Goal: Information Seeking & Learning: Find specific fact

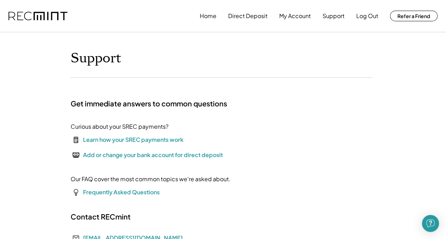
click at [38, 16] on img at bounding box center [38, 16] width 59 height 9
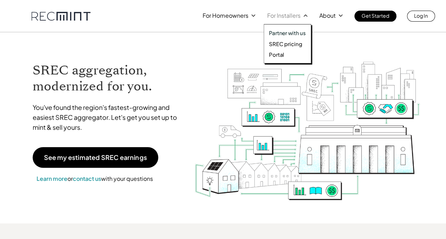
click at [283, 39] on div "Partner with us SREC pricing Portal" at bounding box center [288, 43] width 48 height 39
click at [282, 44] on p "SREC pricing" at bounding box center [285, 43] width 33 height 7
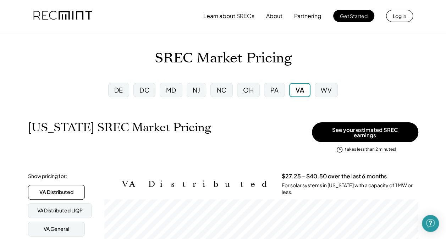
scroll to position [117, 314]
click at [144, 92] on div "DC" at bounding box center [145, 90] width 10 height 9
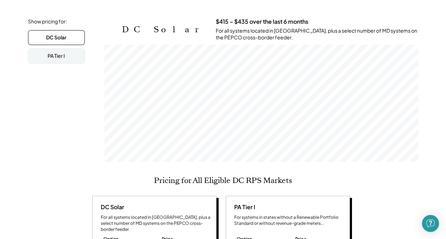
scroll to position [158, 0]
